Goal: Task Accomplishment & Management: Manage account settings

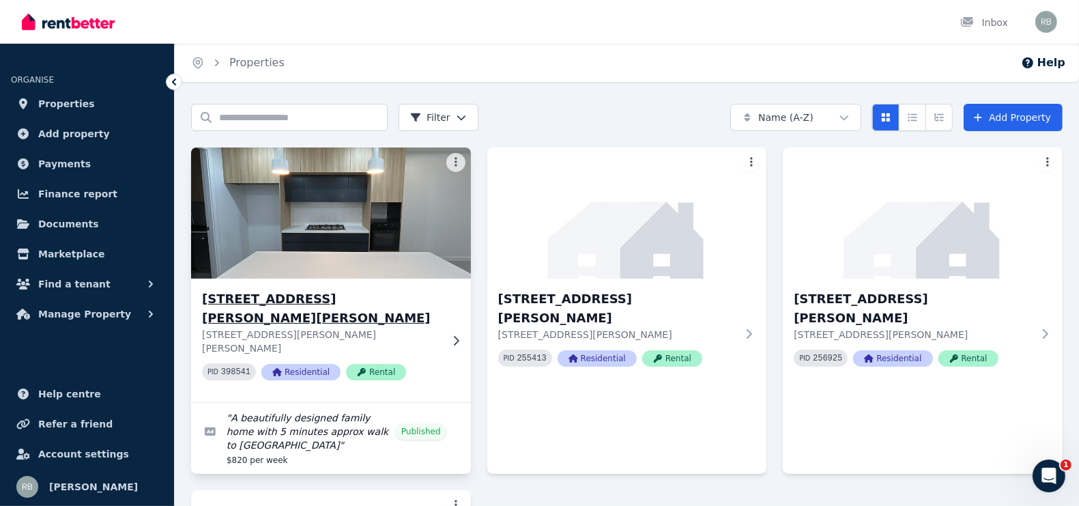
click at [328, 297] on h3 "[STREET_ADDRESS][PERSON_NAME][PERSON_NAME]" at bounding box center [321, 308] width 239 height 38
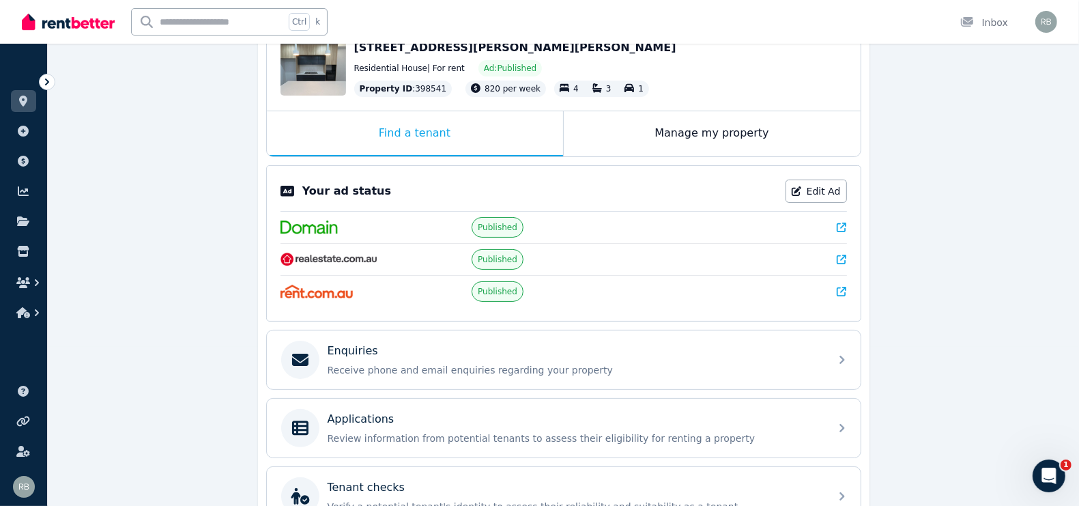
scroll to position [115, 0]
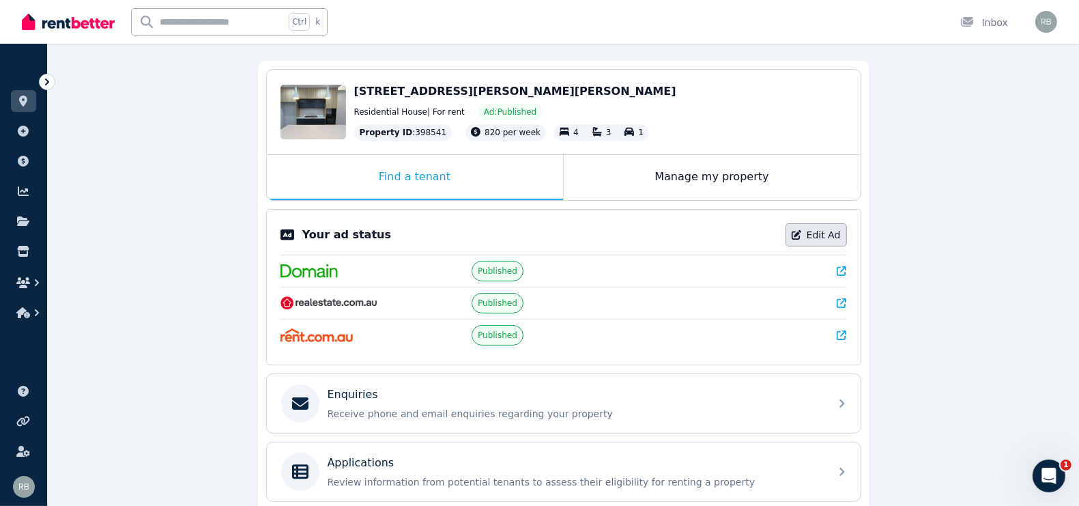
click at [823, 231] on link "Edit Ad" at bounding box center [816, 234] width 61 height 23
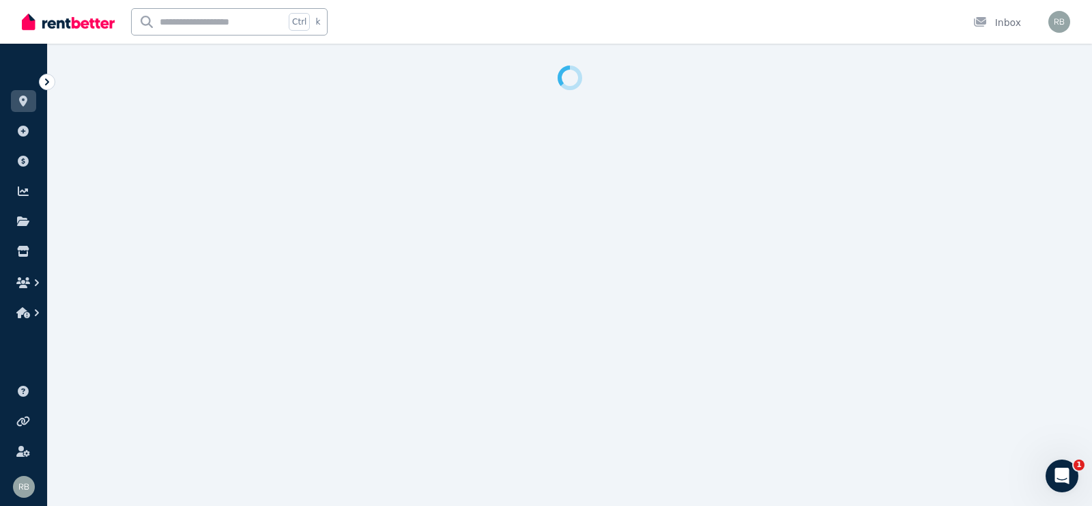
select select "***"
select select "**********"
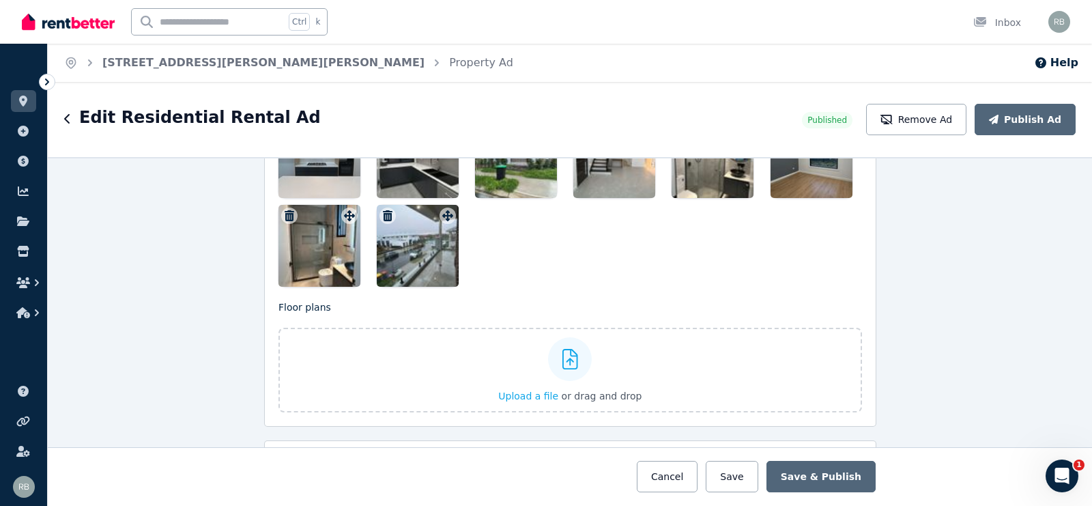
scroll to position [1937, 0]
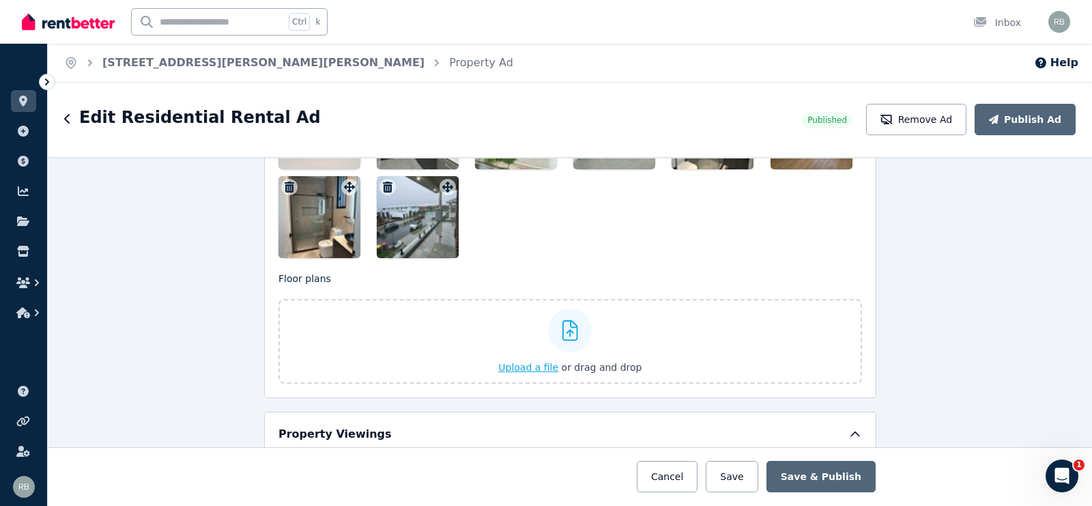
click at [563, 320] on icon at bounding box center [570, 330] width 16 height 20
click at [0, 0] on input "Upload a file or drag and drop" at bounding box center [0, 0] width 0 height 0
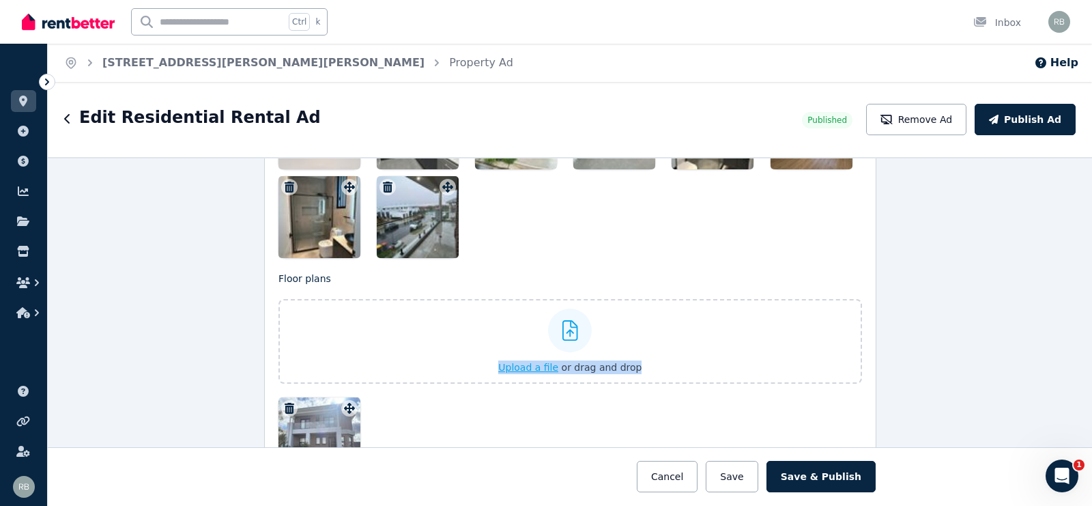
drag, startPoint x: 333, startPoint y: 411, endPoint x: 348, endPoint y: 325, distance: 87.3
click at [359, 242] on div "Photos Upload a file or drag and drop To pick up a draggable item, press the sp…" at bounding box center [571, 220] width 584 height 517
click at [744, 472] on button "Save" at bounding box center [732, 476] width 52 height 31
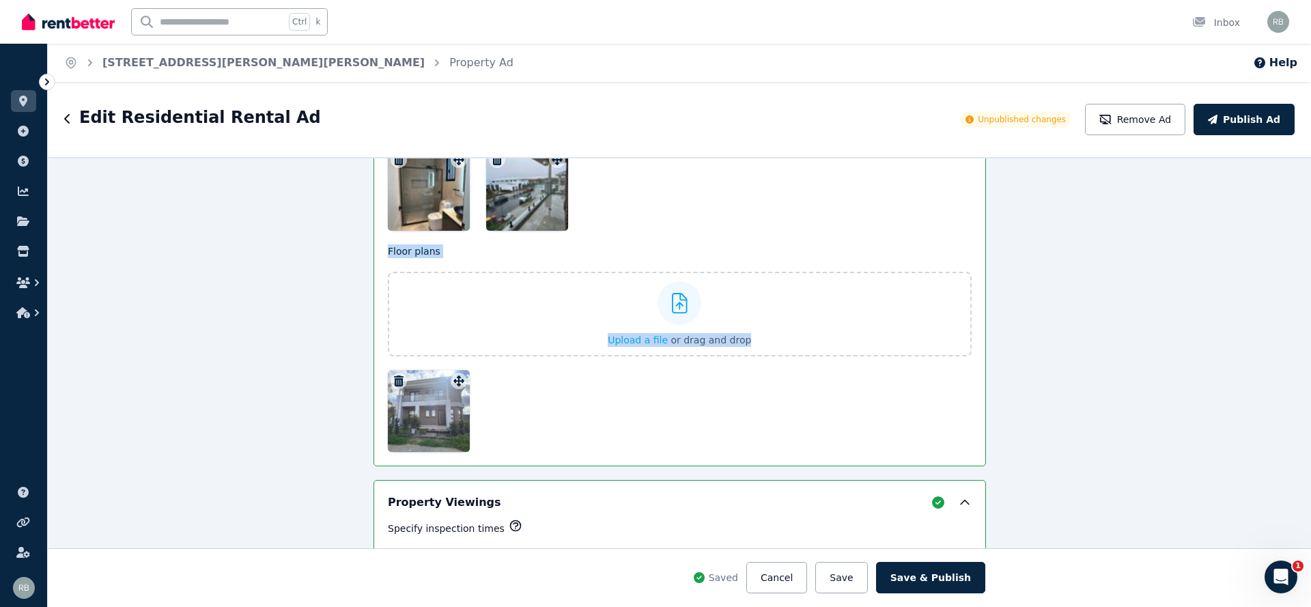
scroll to position [1977, 0]
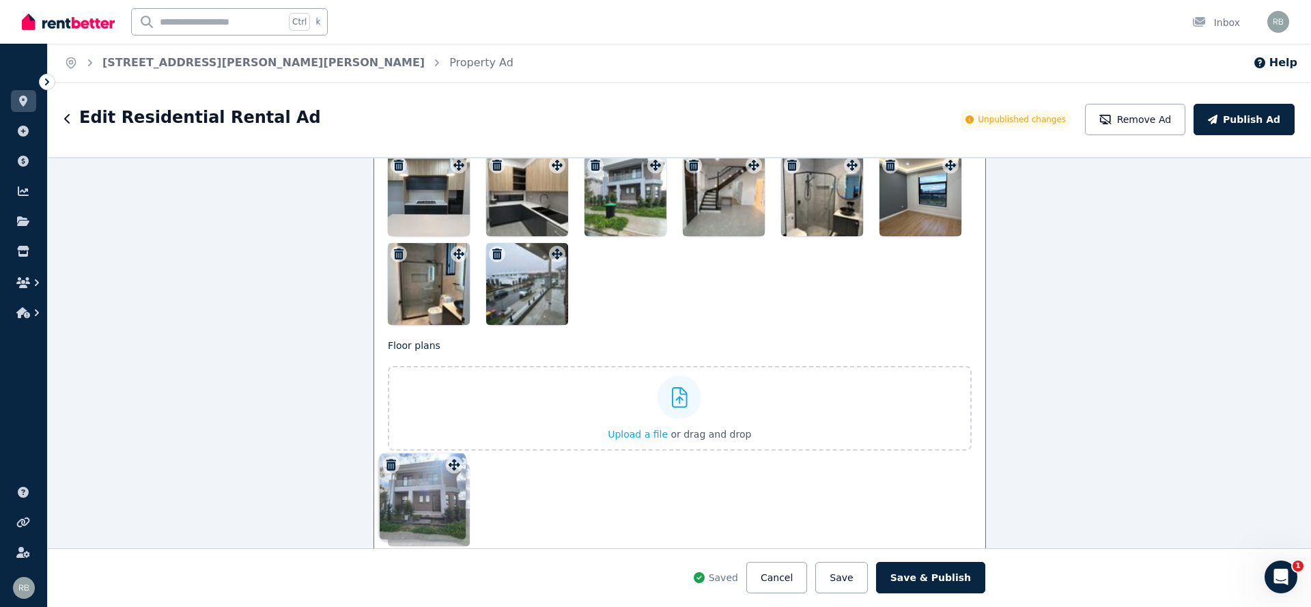
click at [457, 470] on icon at bounding box center [459, 475] width 14 height 11
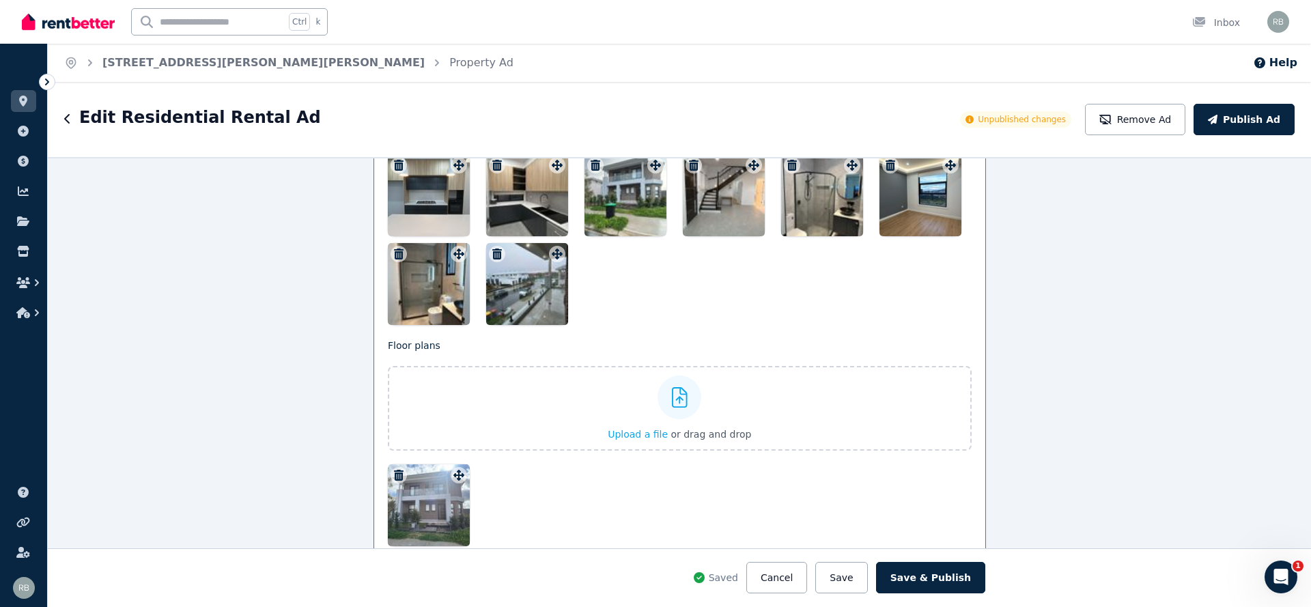
scroll to position [1966, 0]
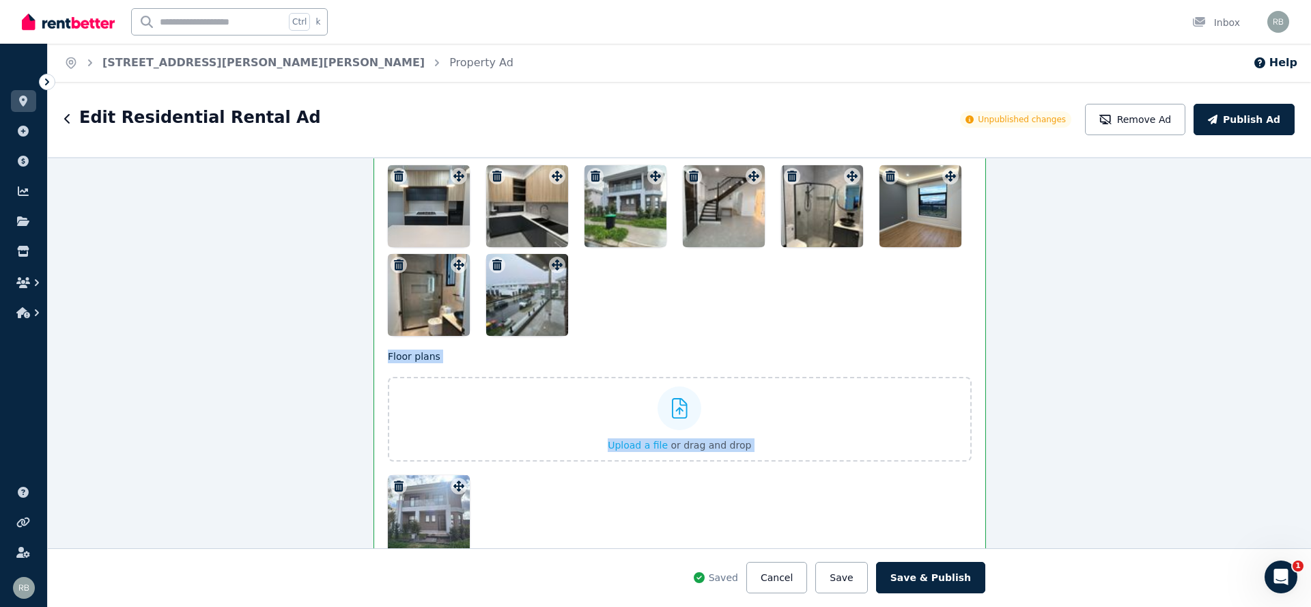
drag, startPoint x: 455, startPoint y: 467, endPoint x: 483, endPoint y: 283, distance: 186.4
click at [483, 283] on div "Photos Upload a file or drag and drop To pick up a draggable item, press the sp…" at bounding box center [680, 298] width 584 height 517
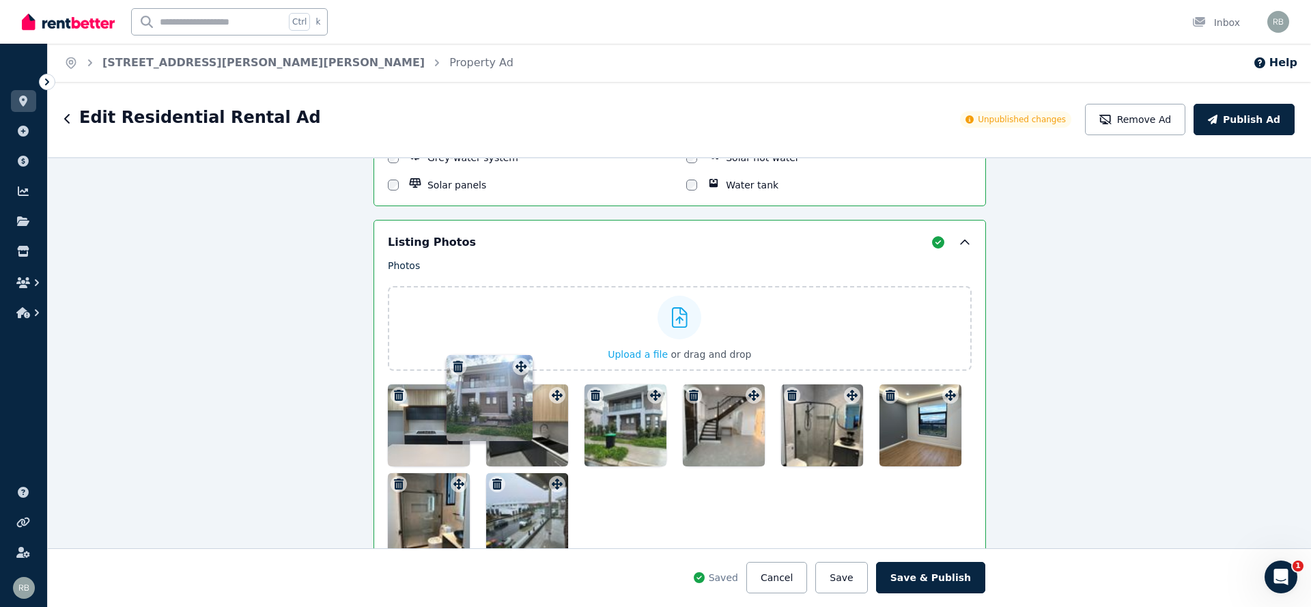
drag, startPoint x: 455, startPoint y: 477, endPoint x: 524, endPoint y: 356, distance: 139.1
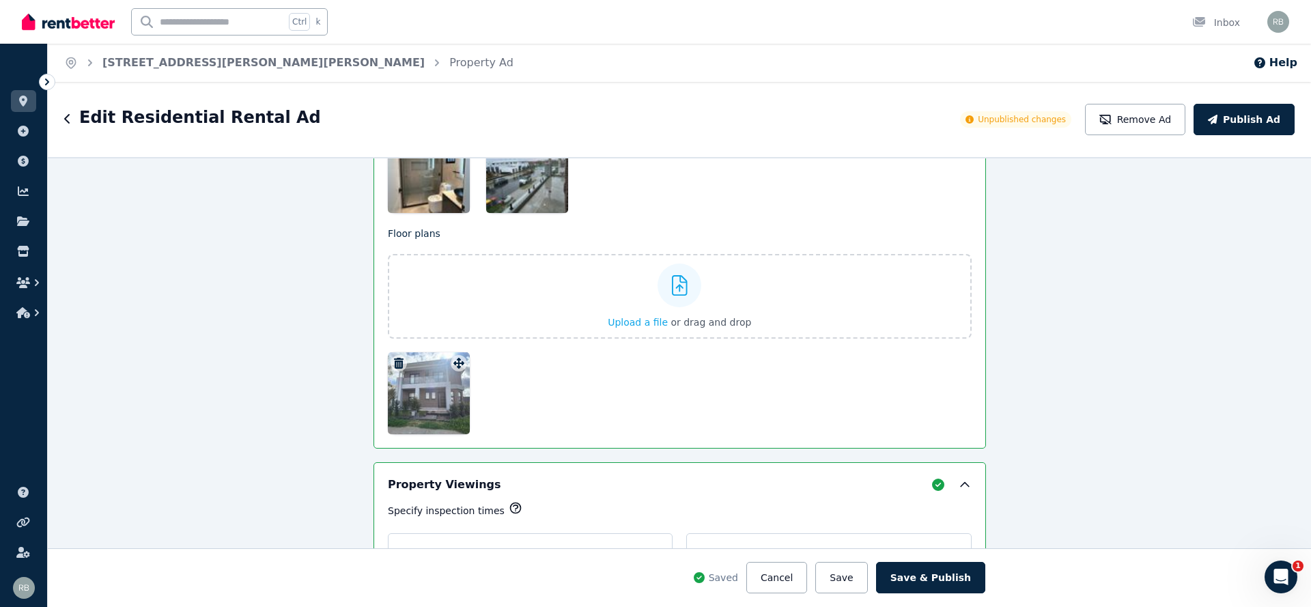
click at [394, 358] on icon "button" at bounding box center [399, 363] width 10 height 11
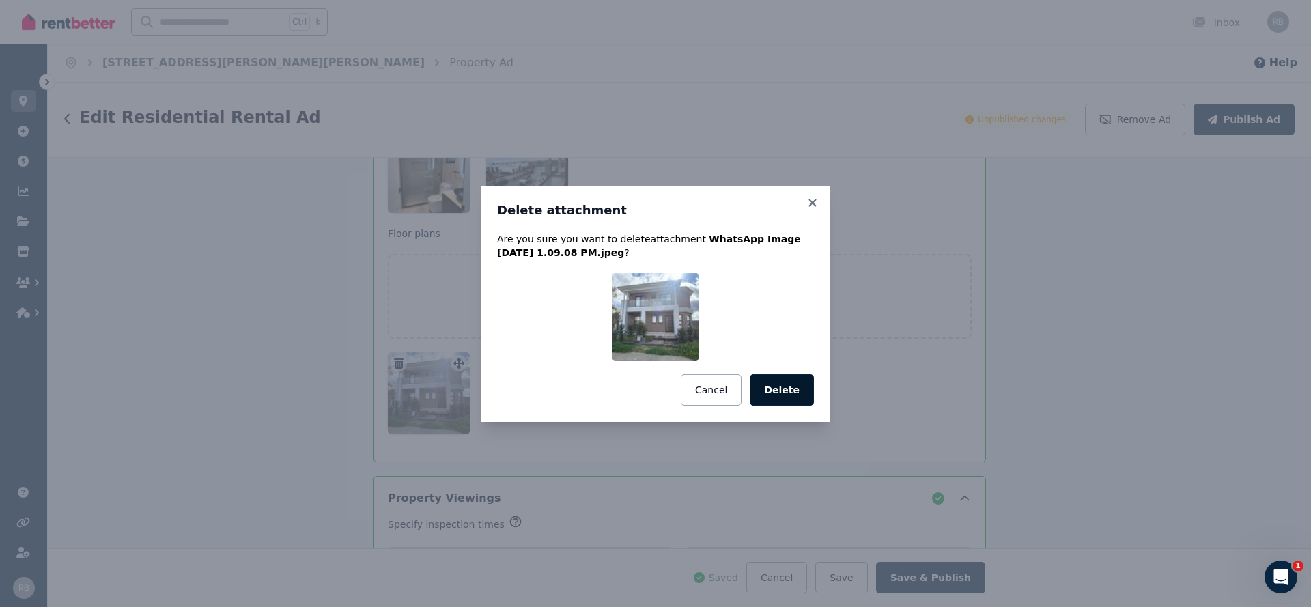
click at [785, 386] on button "Delete" at bounding box center [782, 389] width 64 height 31
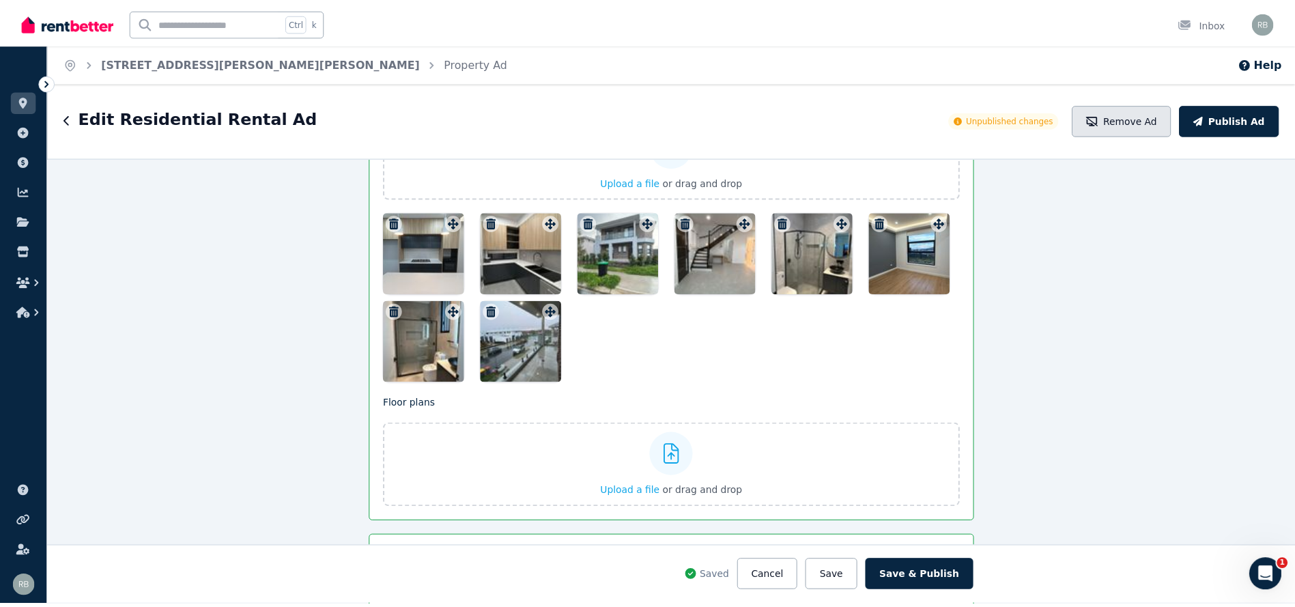
scroll to position [1909, 0]
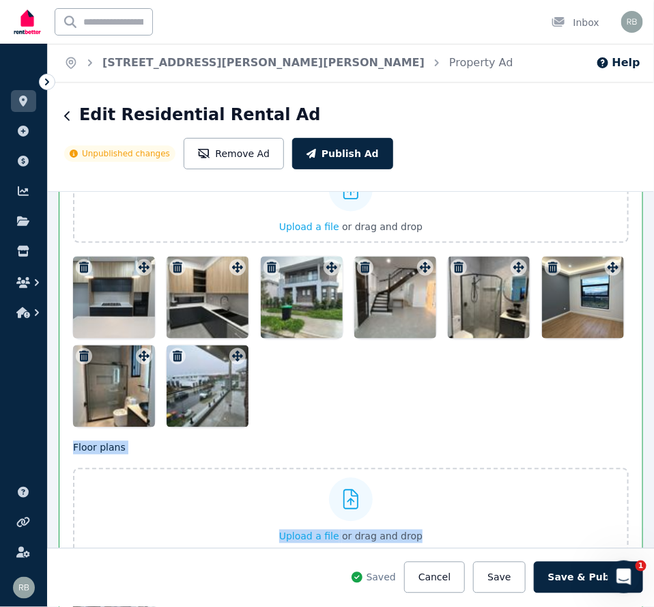
drag, startPoint x: 119, startPoint y: 537, endPoint x: 208, endPoint y: 321, distance: 234.1
click at [208, 321] on div "Photos Upload a file or drag and drop To pick up a draggable item, press the sp…" at bounding box center [351, 389] width 556 height 517
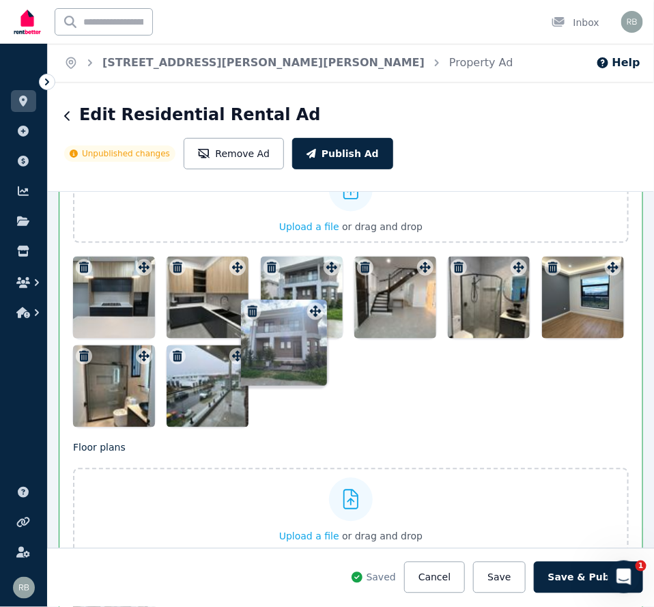
drag, startPoint x: 144, startPoint y: 537, endPoint x: 314, endPoint y: 303, distance: 288.8
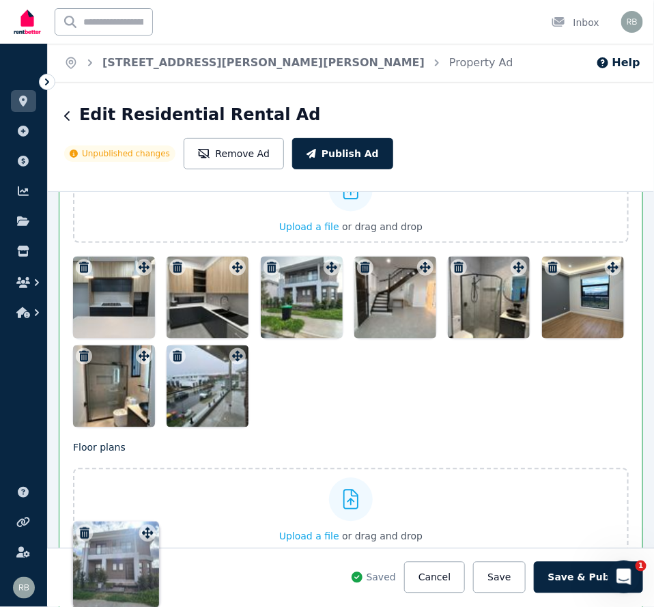
click at [314, 441] on div "Floor plans Upload a file or drag and drop Uploaded " WhatsApp Image [DATE] 1.0…" at bounding box center [351, 545] width 556 height 208
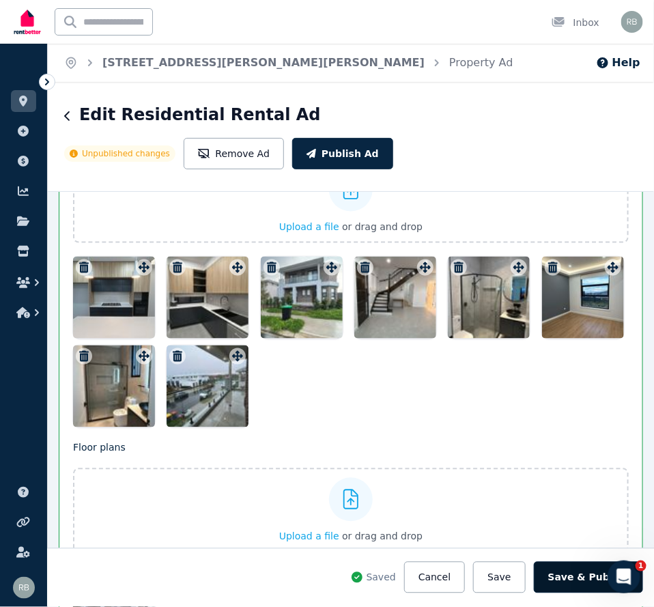
click at [573, 505] on button "Save & Publish" at bounding box center [588, 577] width 109 height 31
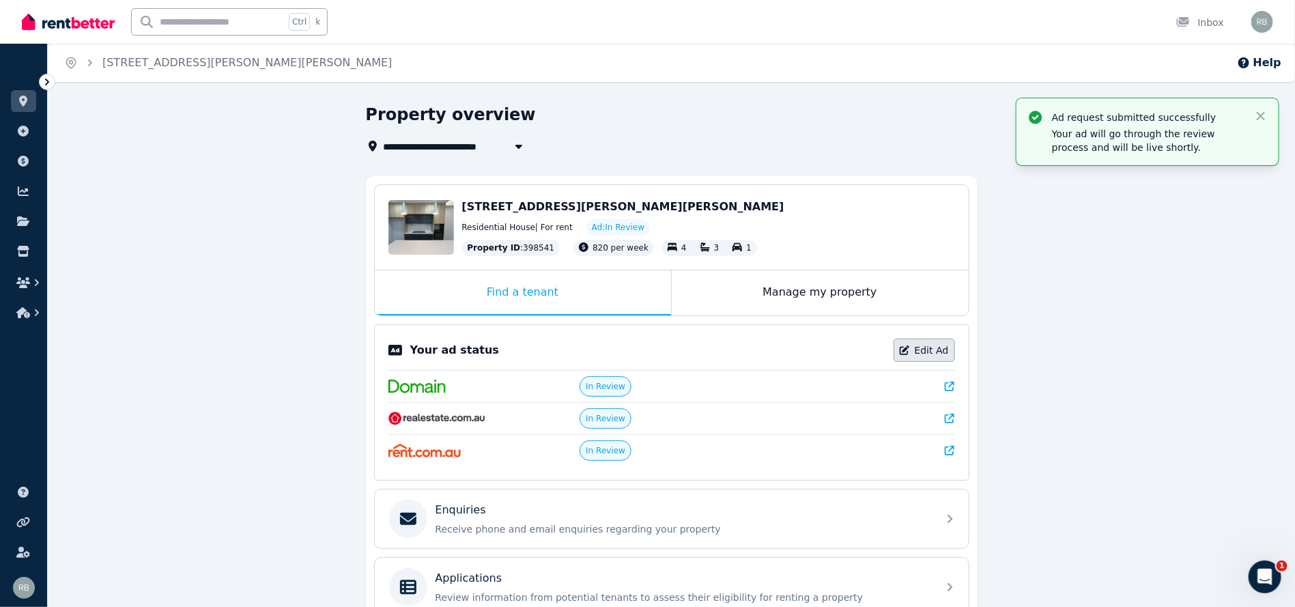
click at [926, 348] on link "Edit Ad" at bounding box center [924, 350] width 61 height 23
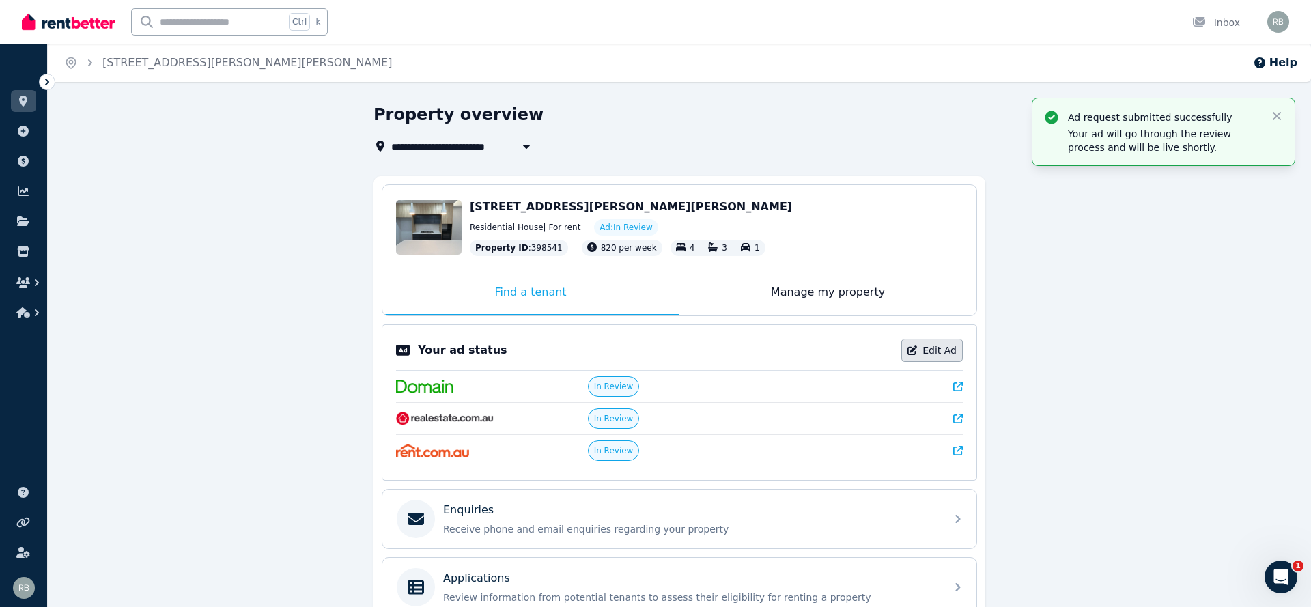
select select "***"
select select "**********"
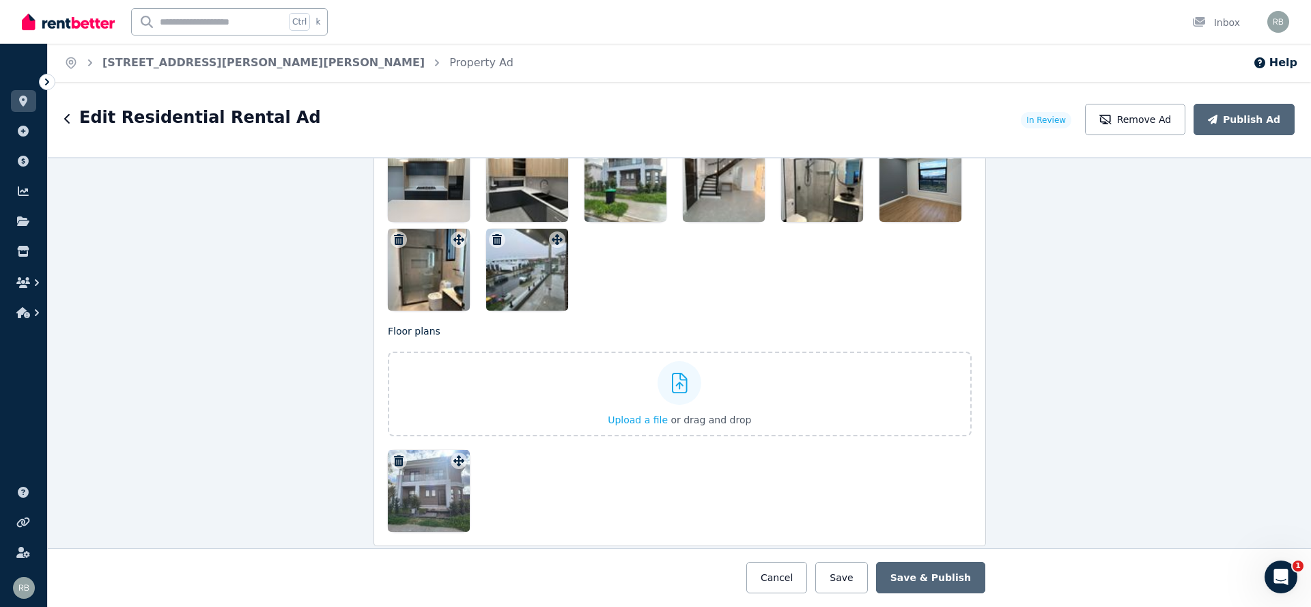
scroll to position [1857, 0]
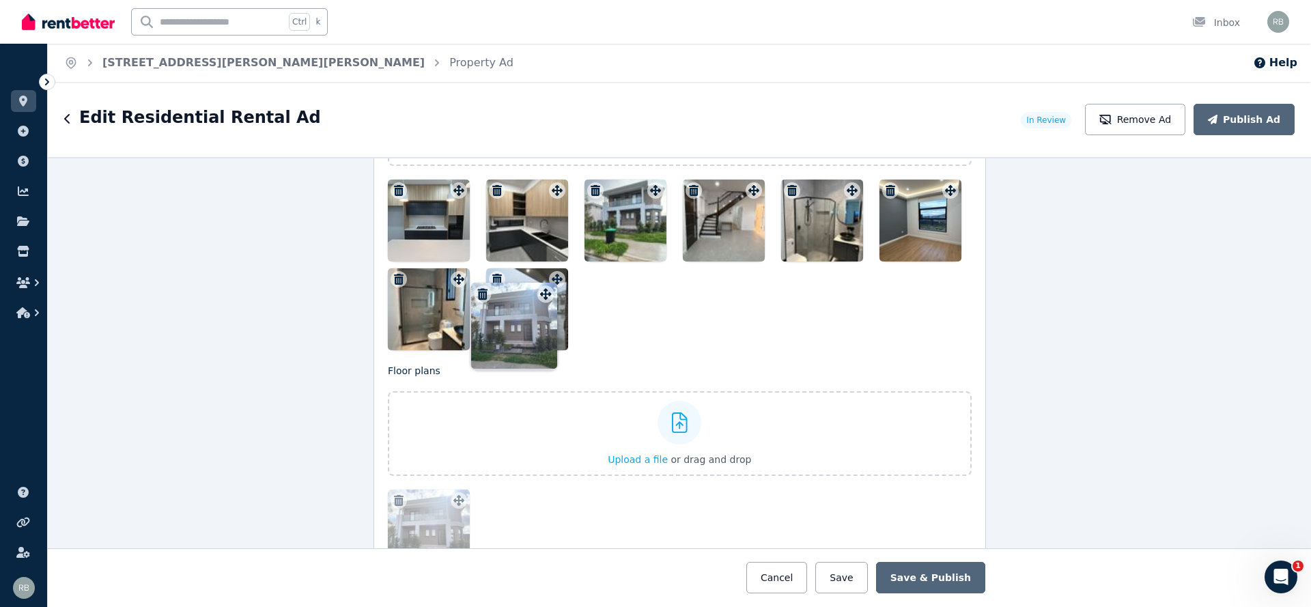
drag, startPoint x: 459, startPoint y: 466, endPoint x: 575, endPoint y: 242, distance: 252.5
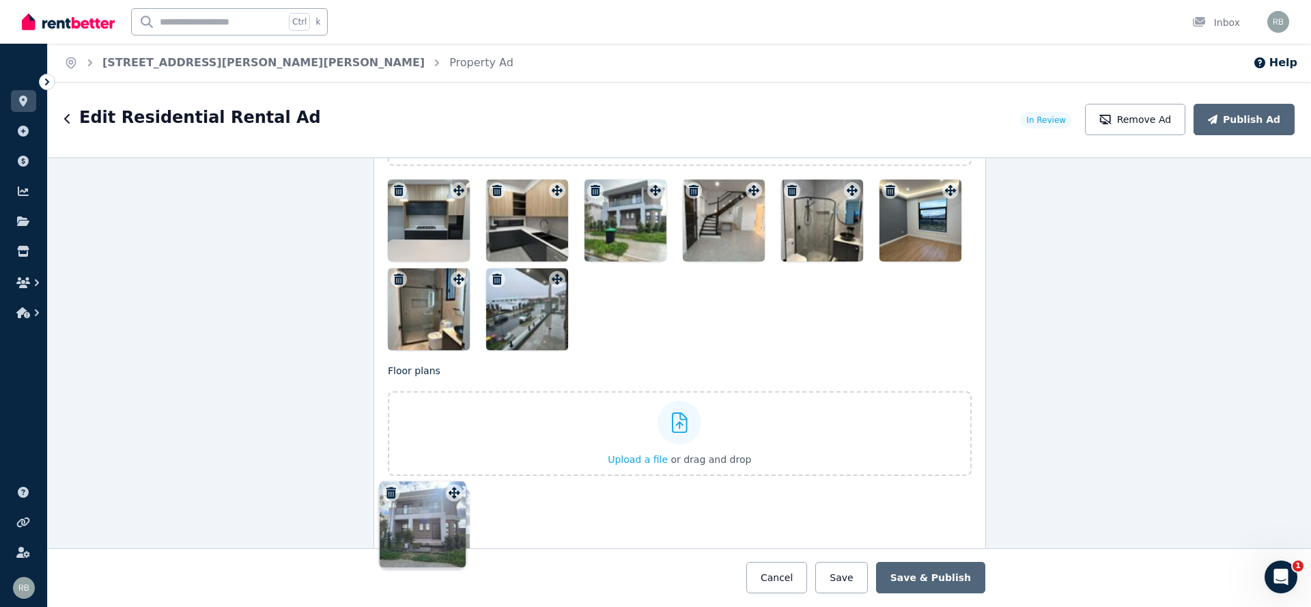
click at [575, 242] on div "Photos Upload a file or drag and drop To pick up a draggable item, press the sp…" at bounding box center [680, 312] width 584 height 517
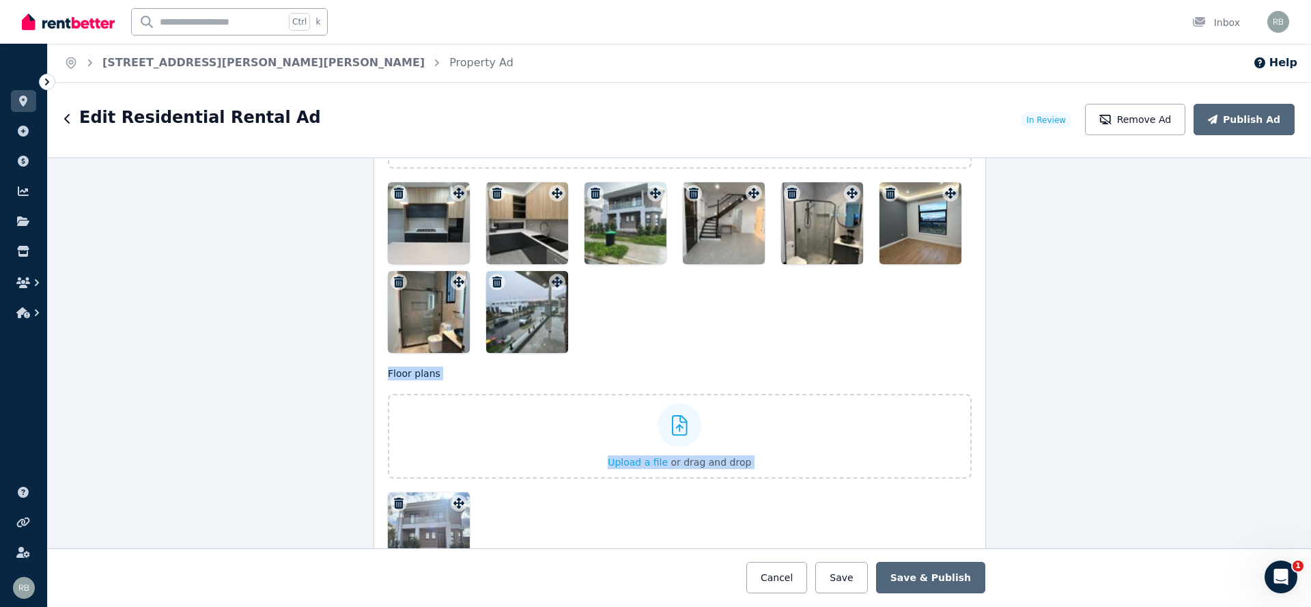
drag, startPoint x: 438, startPoint y: 493, endPoint x: 479, endPoint y: 350, distance: 148.2
click at [491, 300] on div "Photos Upload a file or drag and drop To pick up a draggable item, press the sp…" at bounding box center [680, 315] width 584 height 517
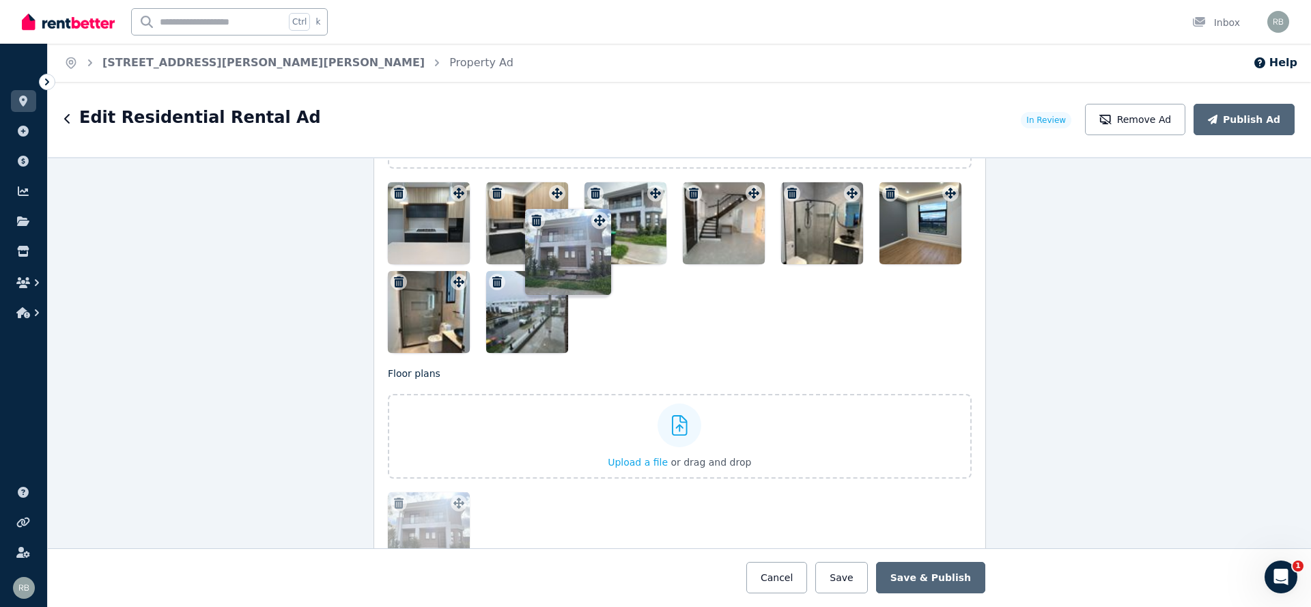
scroll to position [1773, 0]
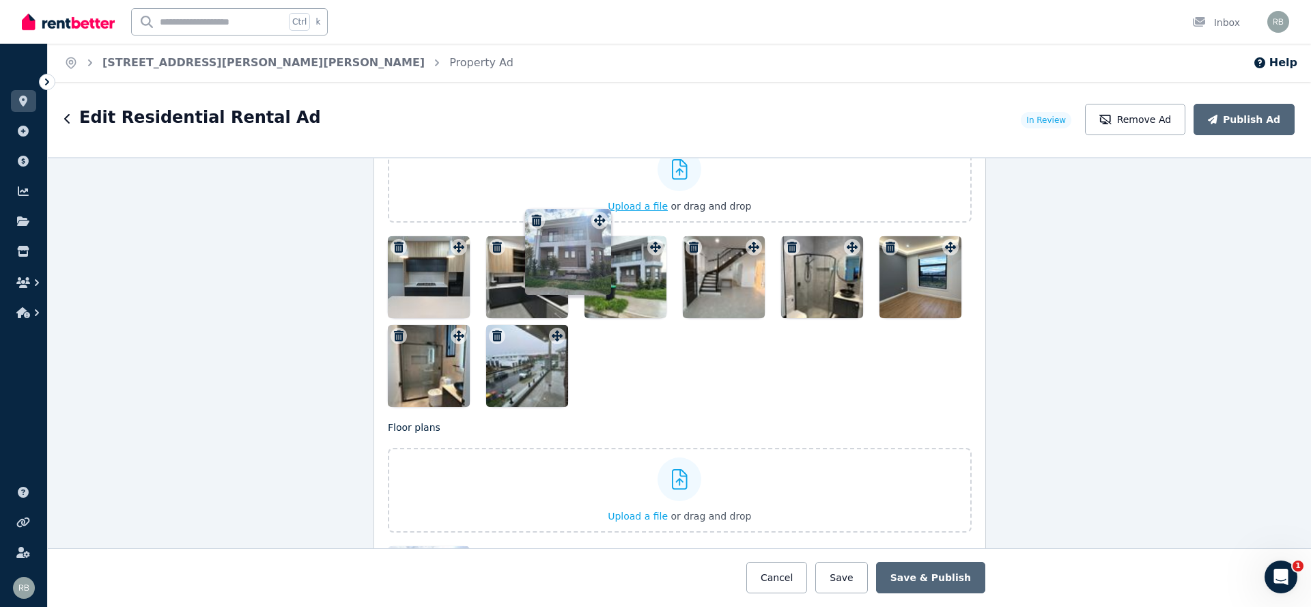
drag, startPoint x: 453, startPoint y: 489, endPoint x: 606, endPoint y: 190, distance: 335.5
click at [606, 190] on div "Photos Upload a file or drag and drop To pick up a draggable item, press the sp…" at bounding box center [680, 369] width 584 height 517
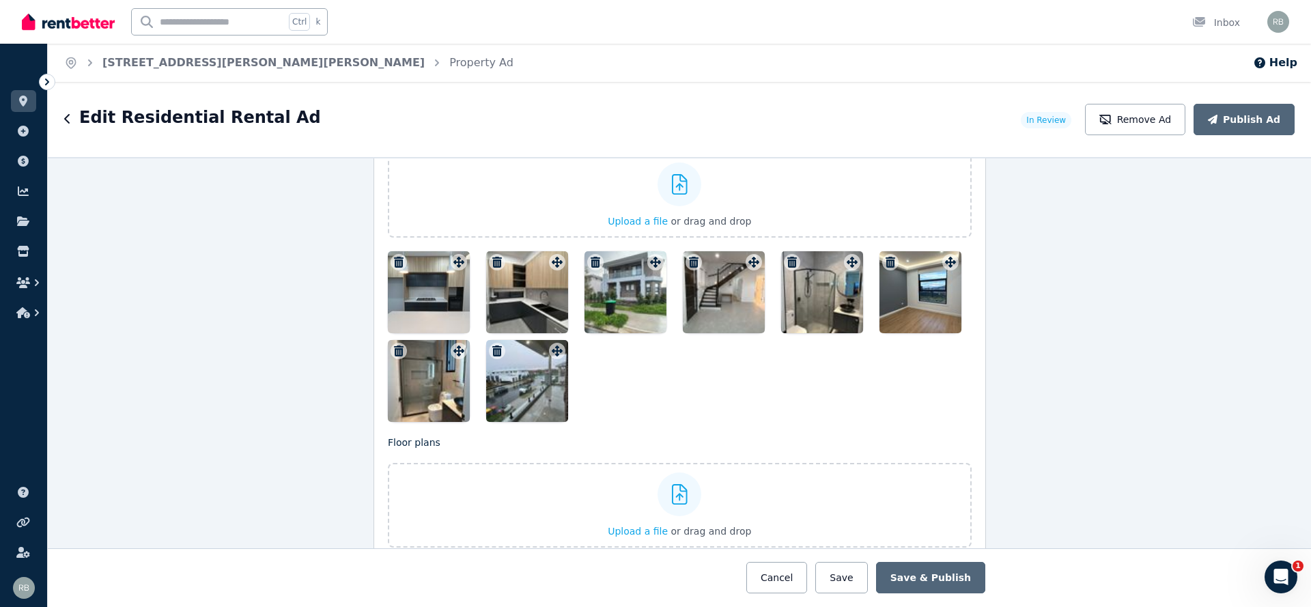
click at [588, 257] on icon "button" at bounding box center [595, 262] width 14 height 11
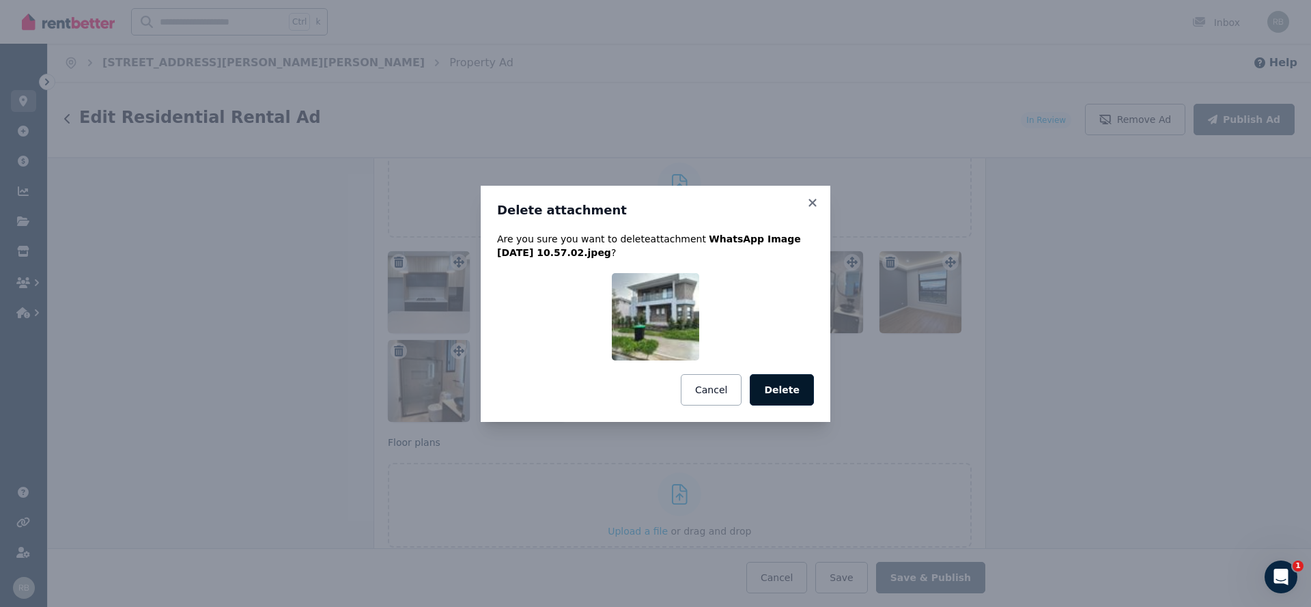
click at [795, 391] on button "Delete" at bounding box center [782, 389] width 64 height 31
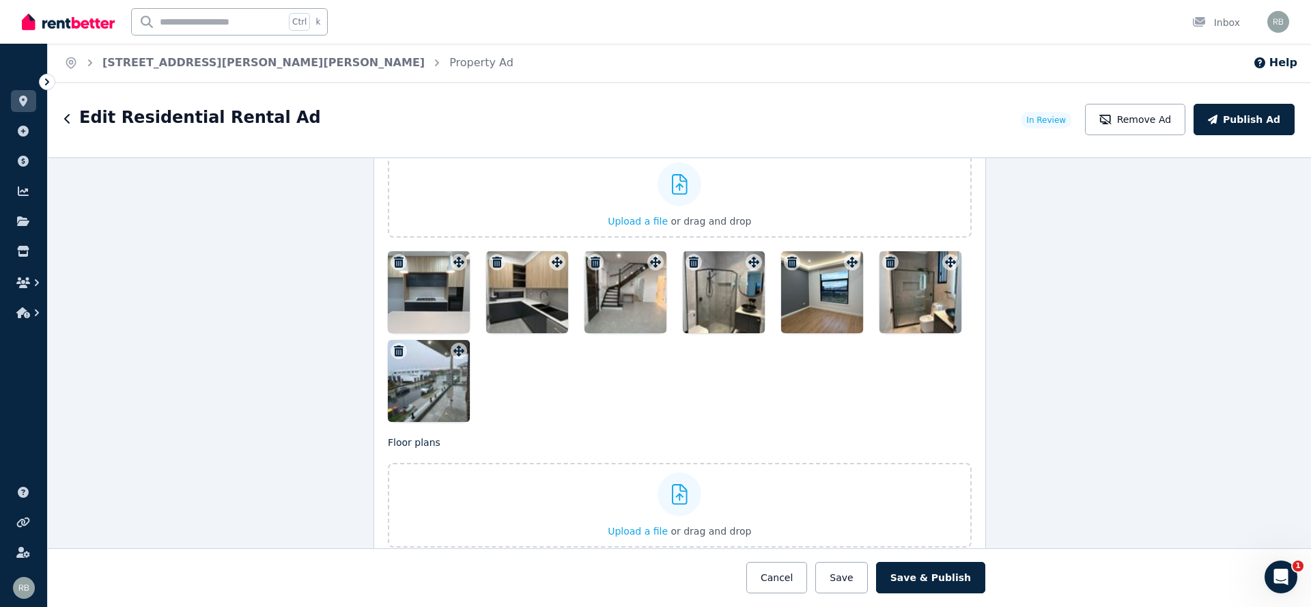
scroll to position [1986, 0]
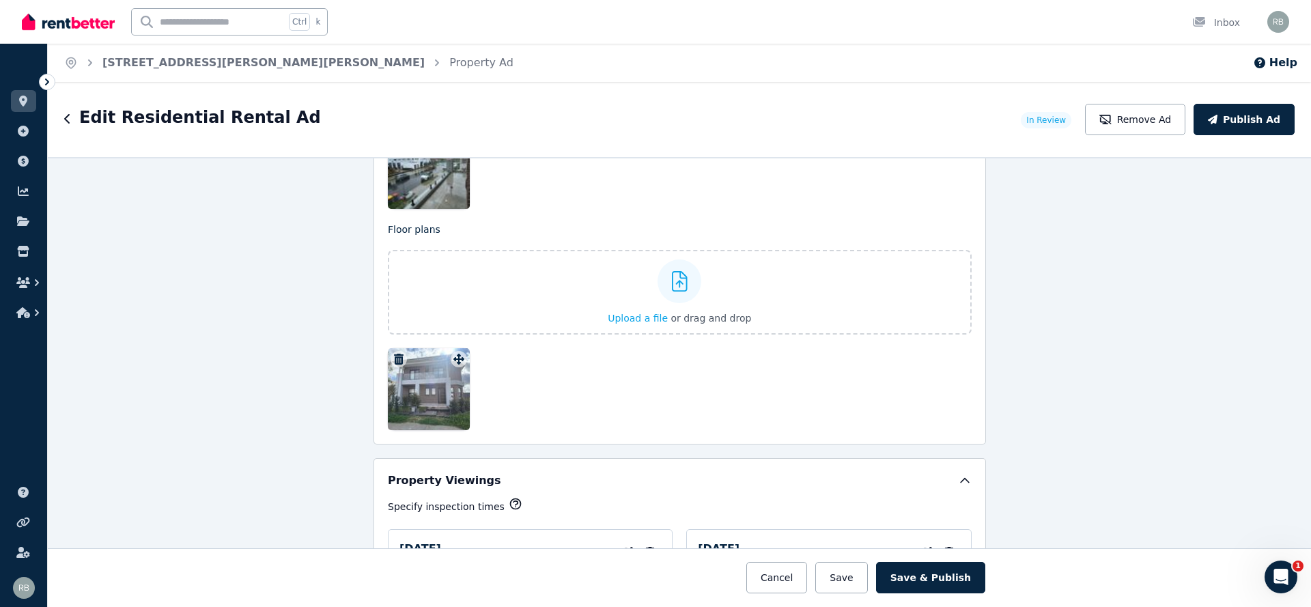
click at [394, 354] on icon "button" at bounding box center [399, 359] width 10 height 11
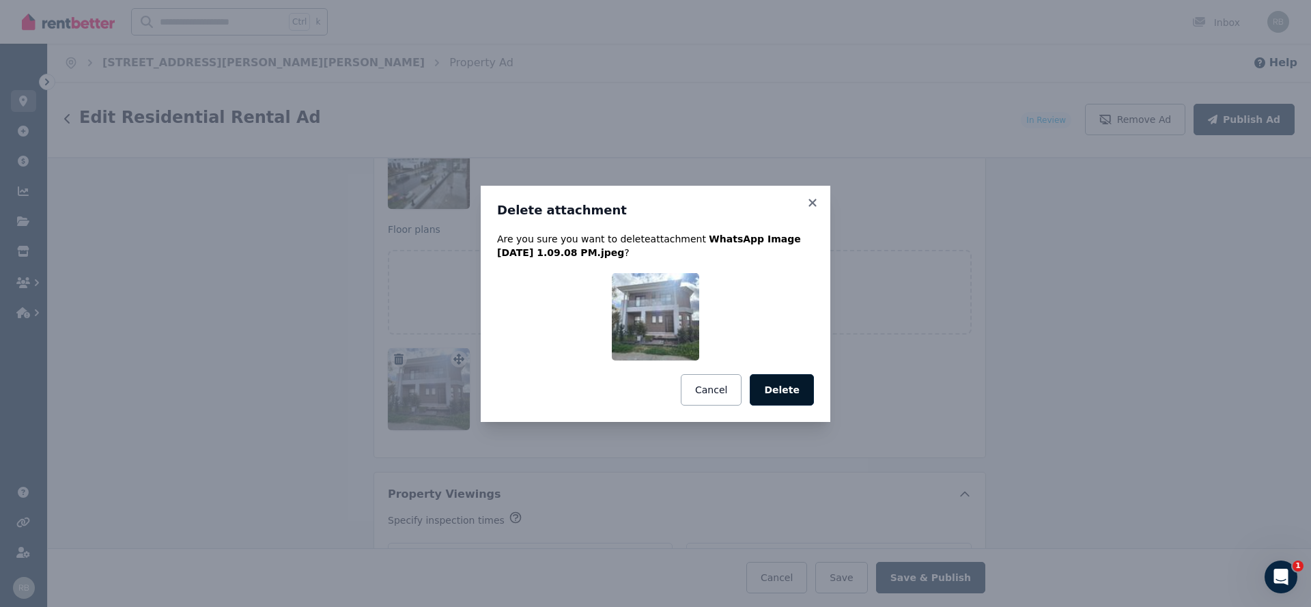
click at [788, 381] on button "Delete" at bounding box center [782, 389] width 64 height 31
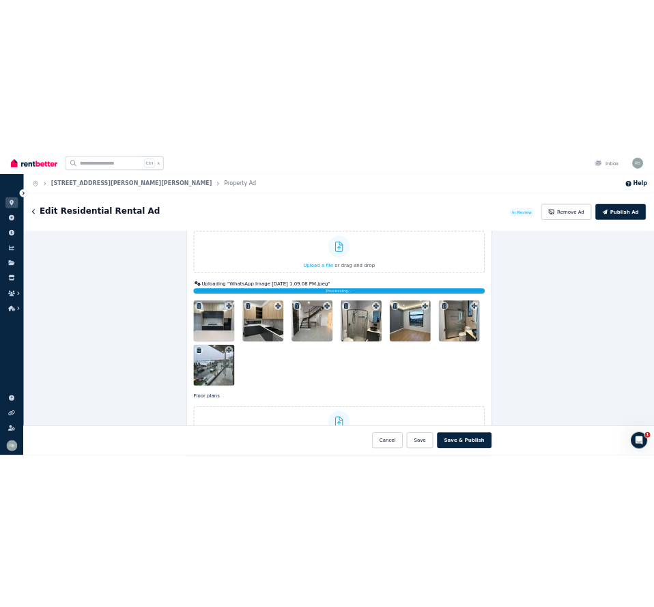
scroll to position [1792, 0]
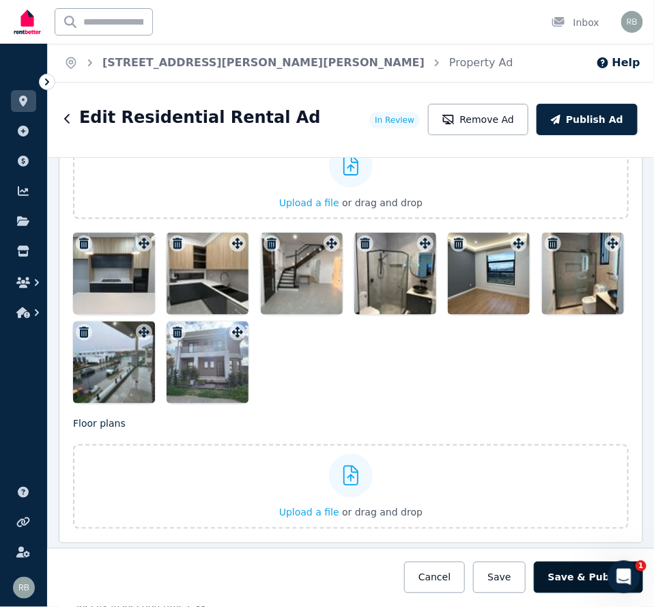
click at [570, 505] on button "Save & Publish" at bounding box center [588, 577] width 109 height 31
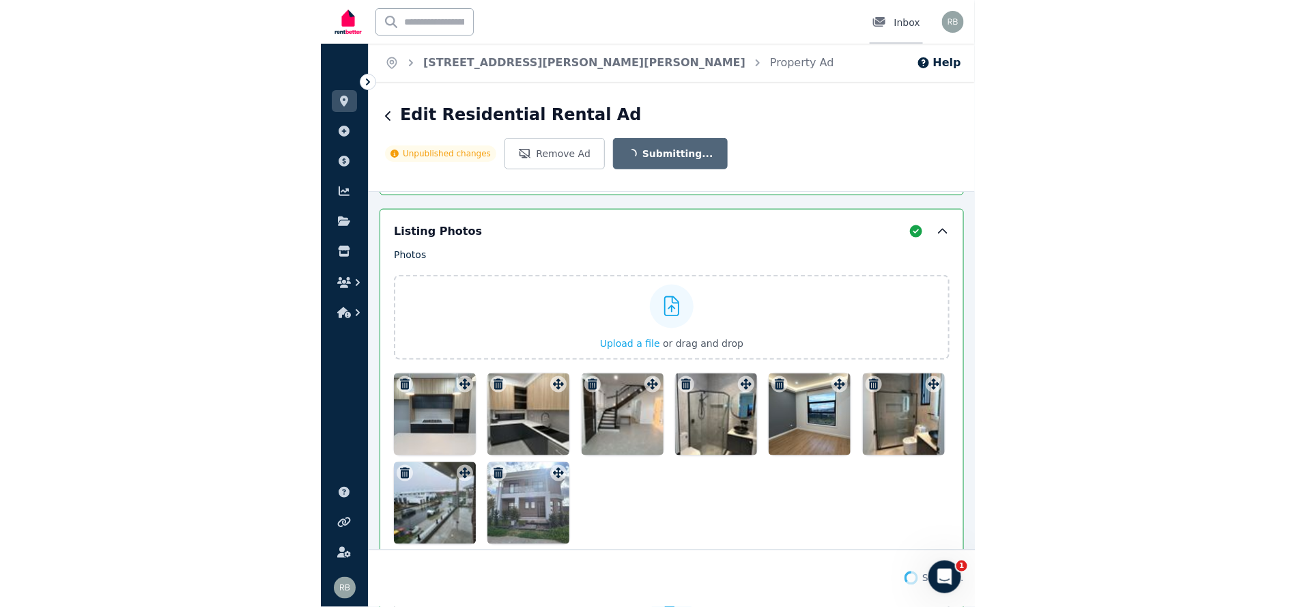
scroll to position [1898, 0]
